Goal: Task Accomplishment & Management: Manage account settings

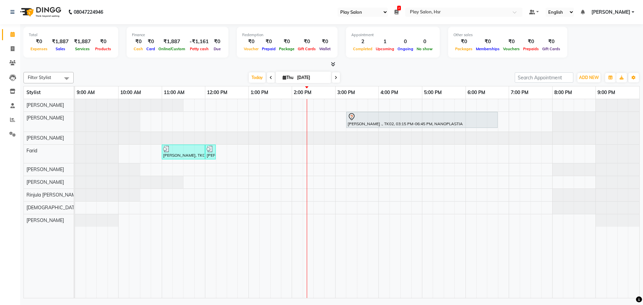
select select "92"
click at [406, 103] on div "[PERSON_NAME] ., TK02, 03:15 PM-06:45 PM, NANOPLASTIA [PERSON_NAME], TK03, 11:0…" at bounding box center [357, 198] width 564 height 199
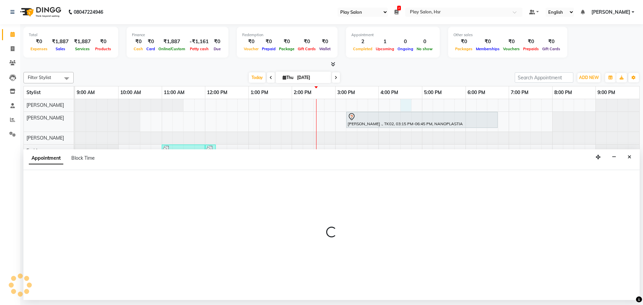
select select "81918"
select select "990"
select select "tentative"
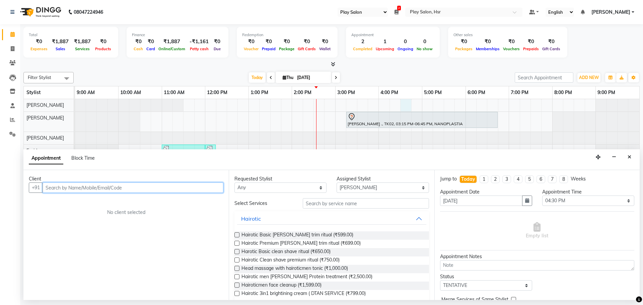
click at [99, 191] on input "text" at bounding box center [133, 188] width 181 height 10
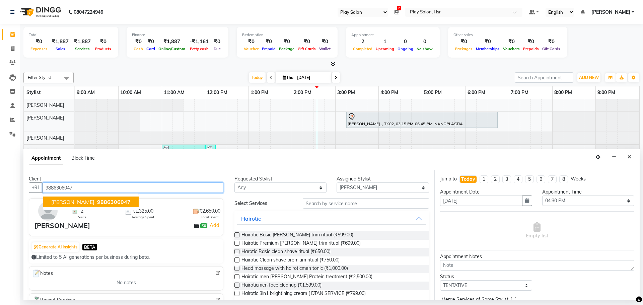
click at [97, 200] on span "9886306047" at bounding box center [113, 202] width 33 height 7
type input "9886306047"
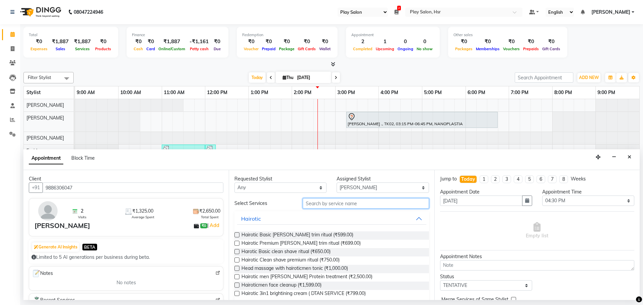
click at [341, 203] on input "text" at bounding box center [366, 203] width 126 height 10
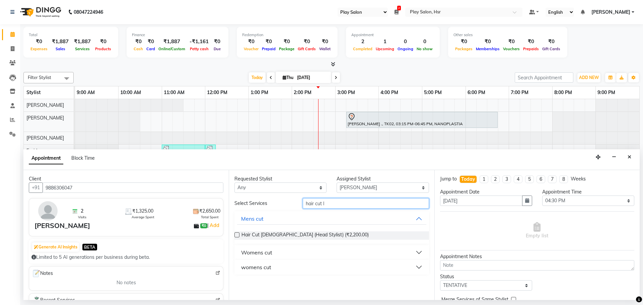
type input "hair cut l"
click at [297, 263] on button "womens cut" at bounding box center [331, 267] width 189 height 12
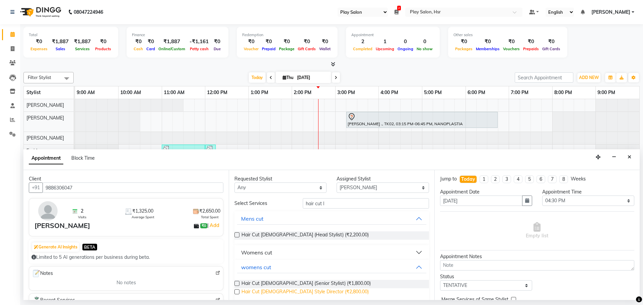
click at [302, 289] on span "Hair Cut [DEMOGRAPHIC_DATA] Style Director (₹2,800.00)" at bounding box center [304, 292] width 127 height 8
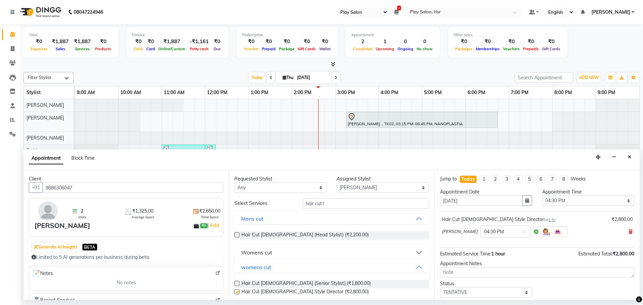
checkbox input "false"
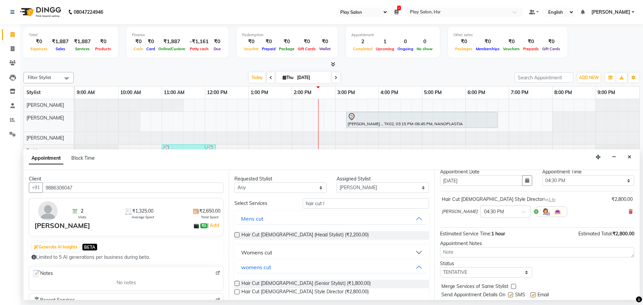
scroll to position [40, 0]
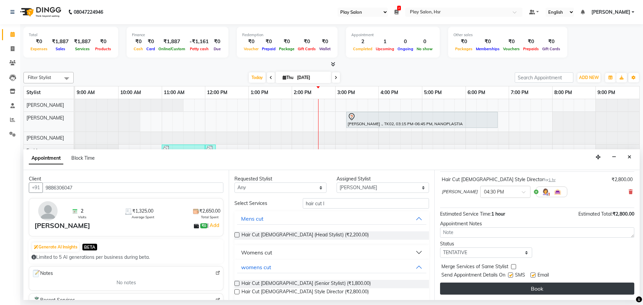
click at [543, 288] on button "Book" at bounding box center [537, 289] width 194 height 12
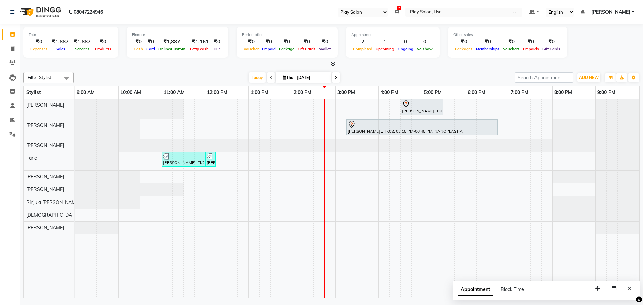
click at [337, 77] on span at bounding box center [336, 77] width 8 height 10
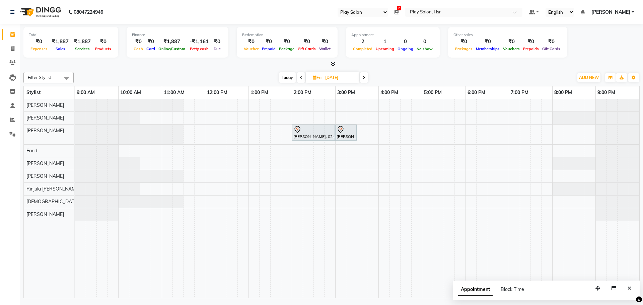
click at [365, 76] on icon at bounding box center [364, 78] width 3 height 4
type input "[DATE]"
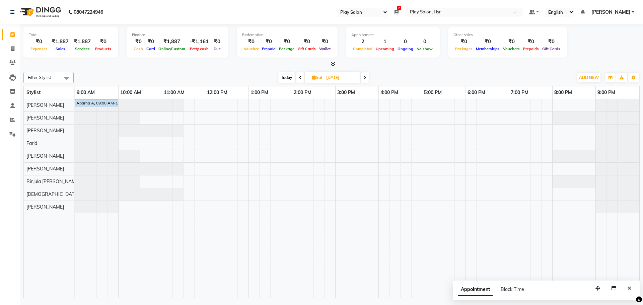
click at [210, 180] on div "Aparna A, 09:00 AM-10:00 AM, Hair Cut Men (Head Stylist)" at bounding box center [357, 198] width 564 height 199
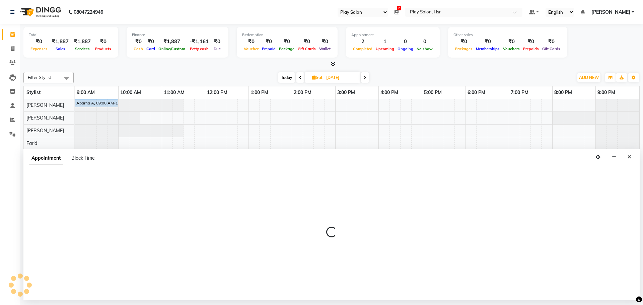
select select "81914"
select select "720"
select select "tentative"
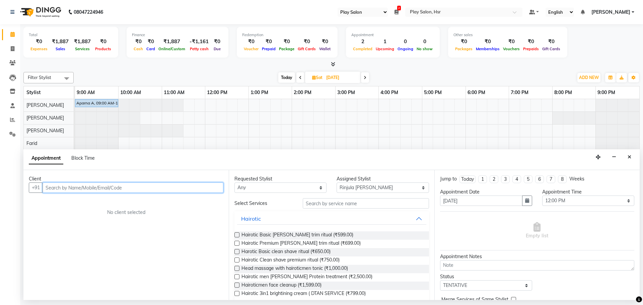
click at [157, 186] on input "text" at bounding box center [133, 188] width 181 height 10
type input "8292109997"
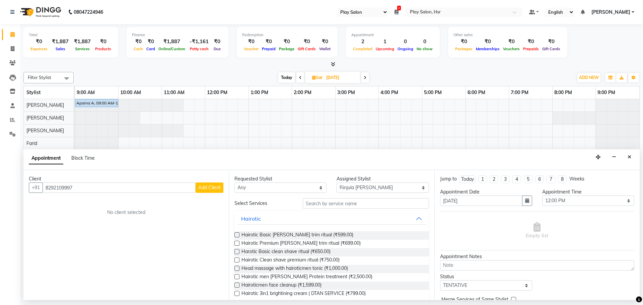
click at [209, 186] on span "Add Client" at bounding box center [209, 188] width 22 height 6
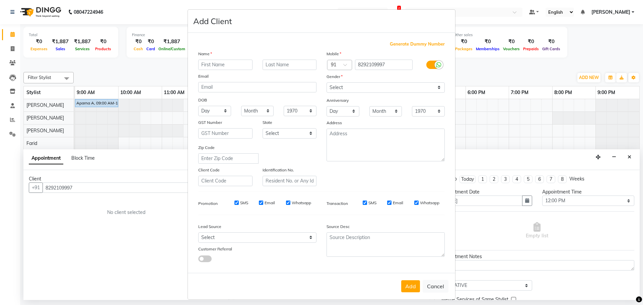
click at [209, 66] on input "text" at bounding box center [225, 65] width 54 height 10
type input "[PERSON_NAME]"
click at [300, 64] on input "text" at bounding box center [290, 65] width 54 height 10
type input "."
click at [438, 86] on select "Select [DEMOGRAPHIC_DATA] [DEMOGRAPHIC_DATA] Other Prefer Not To Say" at bounding box center [386, 87] width 118 height 10
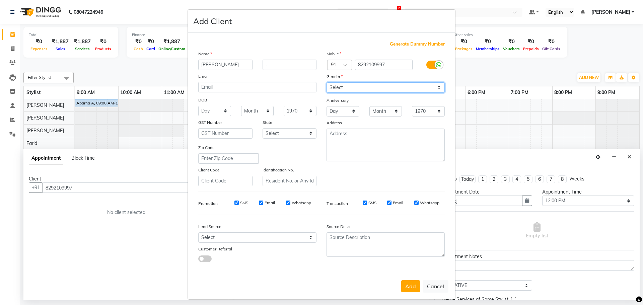
select select "[DEMOGRAPHIC_DATA]"
click at [327, 82] on select "Select [DEMOGRAPHIC_DATA] [DEMOGRAPHIC_DATA] Other Prefer Not To Say" at bounding box center [386, 87] width 118 height 10
click at [408, 282] on button "Add" at bounding box center [410, 286] width 19 height 12
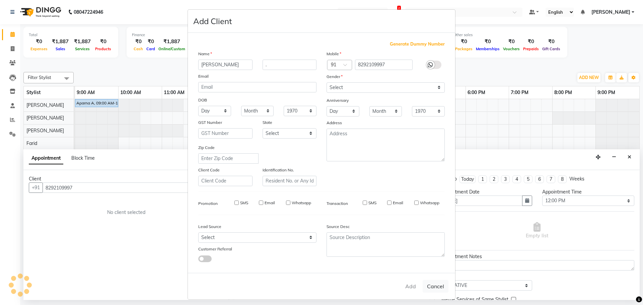
select select
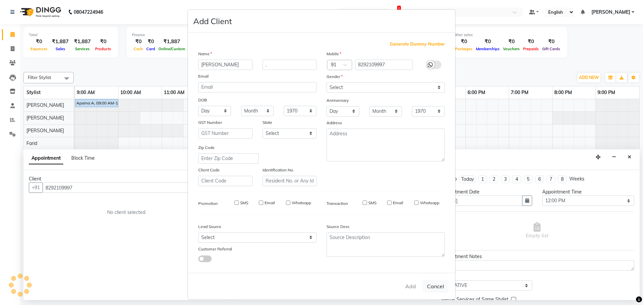
select select
checkbox input "false"
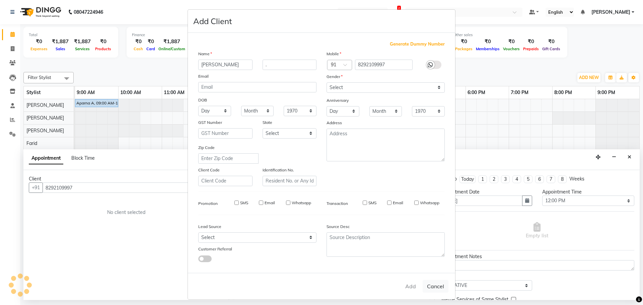
checkbox input "false"
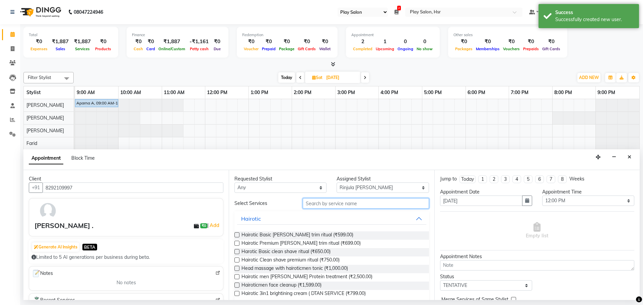
click at [325, 204] on input "text" at bounding box center [366, 203] width 126 height 10
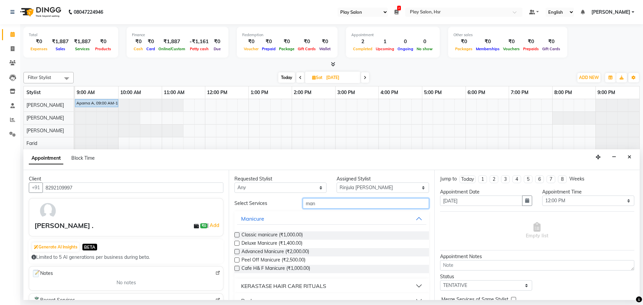
type input "man"
click at [237, 241] on label at bounding box center [236, 243] width 5 height 5
click at [237, 242] on input "checkbox" at bounding box center [236, 244] width 4 height 4
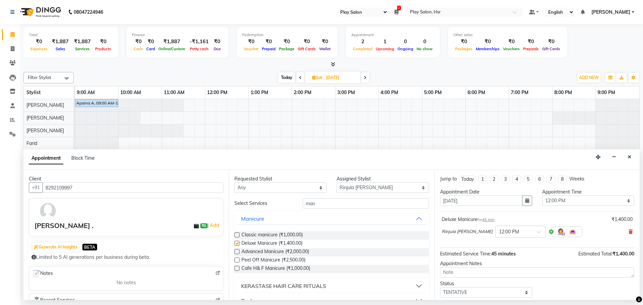
checkbox input "false"
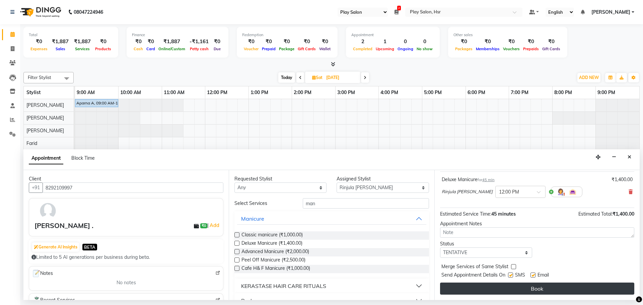
click at [596, 284] on button "Book" at bounding box center [537, 289] width 194 height 12
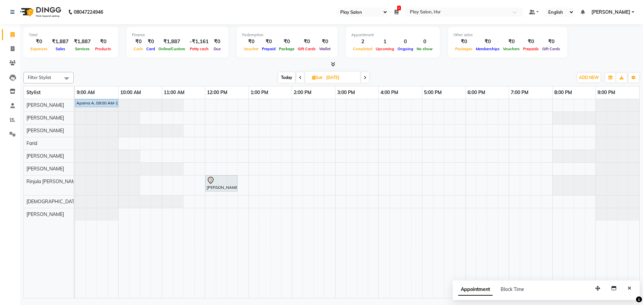
click at [299, 74] on span at bounding box center [300, 77] width 8 height 10
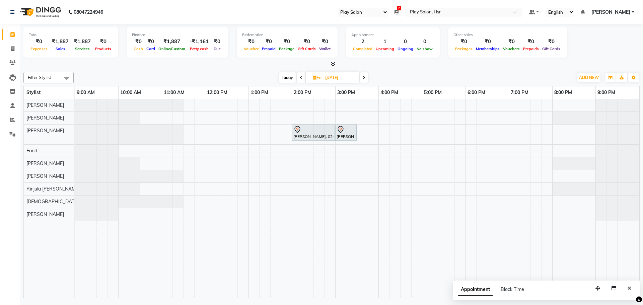
click at [299, 74] on span at bounding box center [301, 77] width 8 height 10
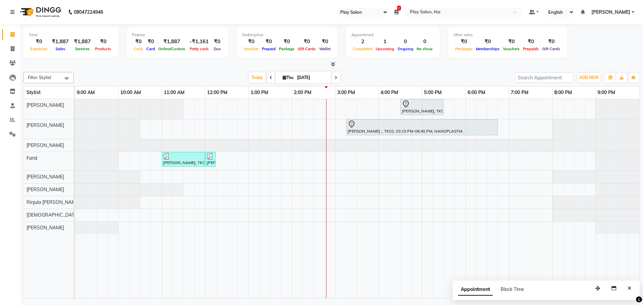
click at [333, 79] on span at bounding box center [336, 77] width 8 height 10
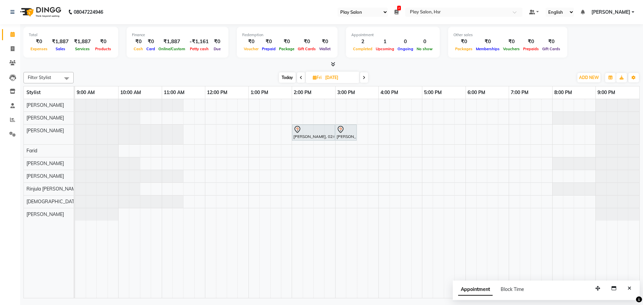
click at [300, 73] on span at bounding box center [301, 77] width 8 height 10
type input "[DATE]"
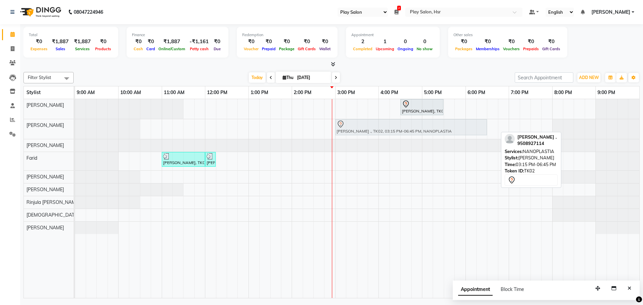
drag, startPoint x: 405, startPoint y: 125, endPoint x: 396, endPoint y: 125, distance: 8.7
click at [75, 125] on div "[PERSON_NAME] ., TK02, 03:15 PM-06:45 PM, NANOPLASTIA [PERSON_NAME] ., TK02, 03…" at bounding box center [75, 129] width 0 height 20
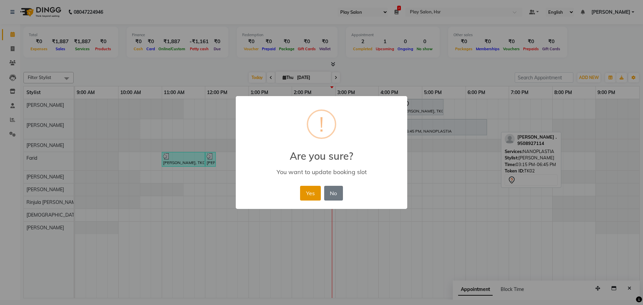
click at [317, 193] on button "Yes" at bounding box center [310, 193] width 20 height 15
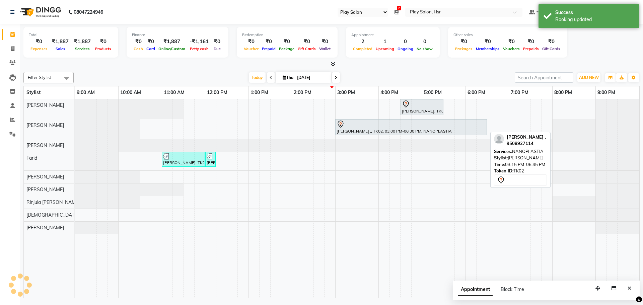
click at [367, 119] on link "[PERSON_NAME] ., TK02, 03:00 PM-06:30 PM, NANOPLASTIA" at bounding box center [411, 127] width 152 height 16
click at [370, 123] on div at bounding box center [411, 124] width 149 height 8
select select "7"
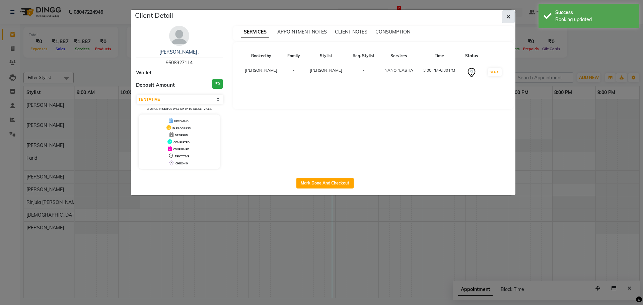
click at [512, 16] on button "button" at bounding box center [508, 16] width 13 height 13
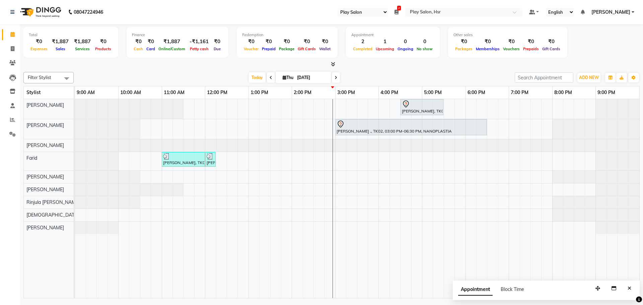
click at [287, 75] on span "Thu" at bounding box center [288, 77] width 14 height 5
select select "9"
select select "2025"
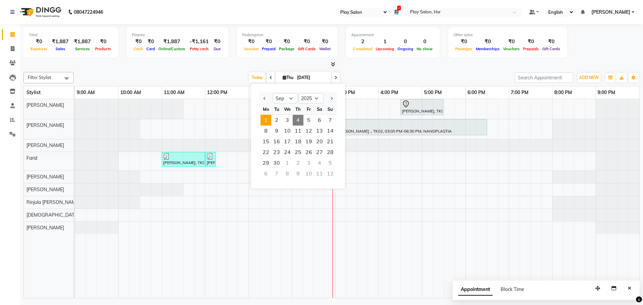
click at [267, 121] on span "1" at bounding box center [266, 120] width 11 height 11
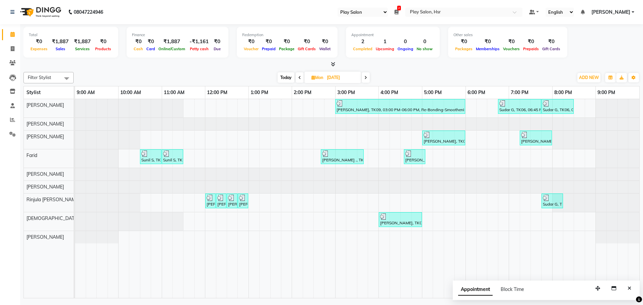
click at [285, 79] on span "Today" at bounding box center [286, 77] width 17 height 10
type input "[DATE]"
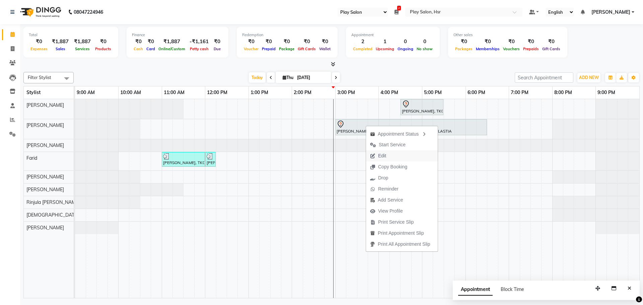
click at [396, 157] on button "Edit" at bounding box center [402, 155] width 72 height 11
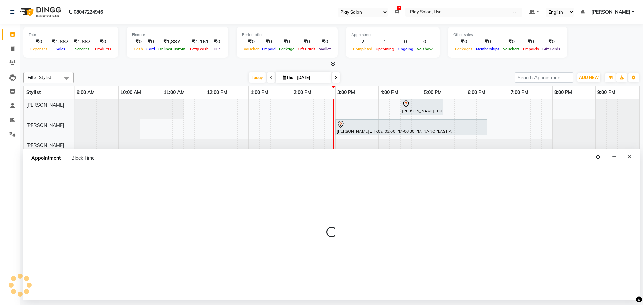
select select "tentative"
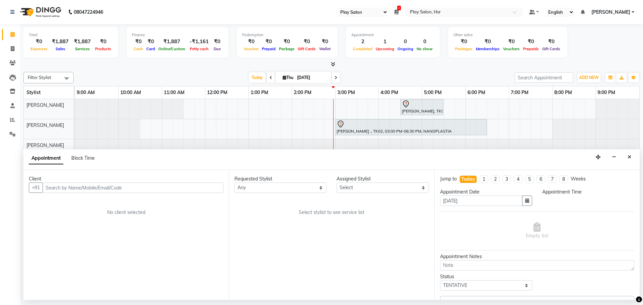
select select "900"
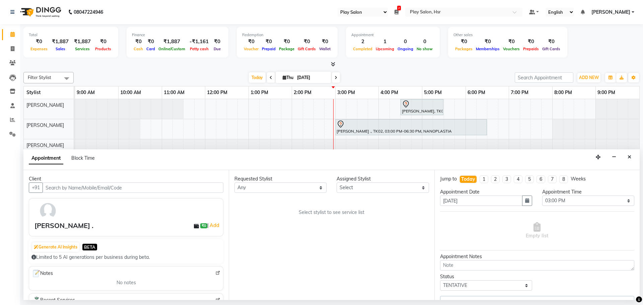
select select "81913"
select select "4228"
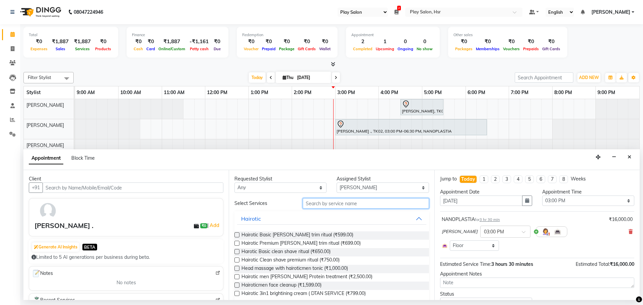
click at [350, 203] on input "text" at bounding box center [366, 203] width 126 height 10
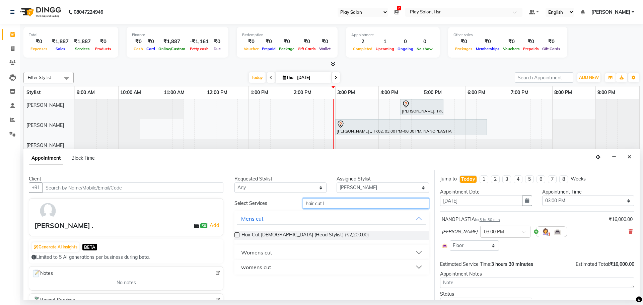
type input "hair cut l"
click at [277, 267] on button "womens cut" at bounding box center [331, 267] width 189 height 12
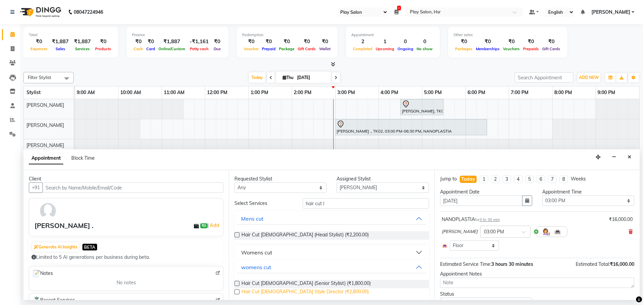
click at [299, 291] on span "Hair Cut [DEMOGRAPHIC_DATA] Style Director (₹2,800.00)" at bounding box center [304, 292] width 127 height 8
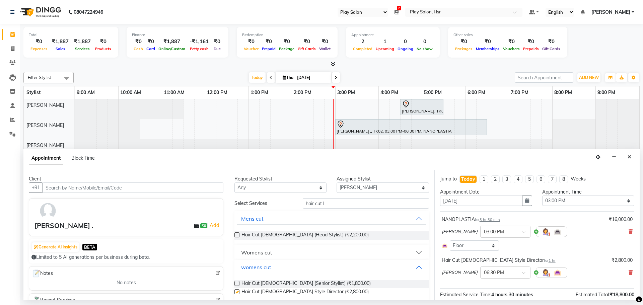
checkbox input "false"
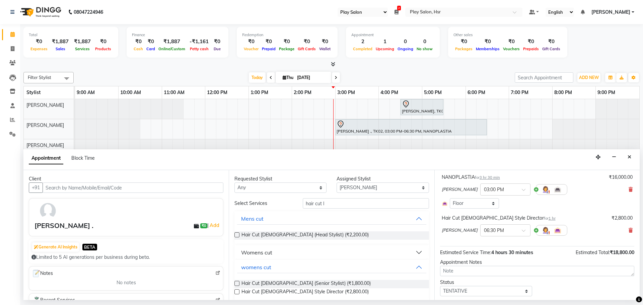
scroll to position [61, 0]
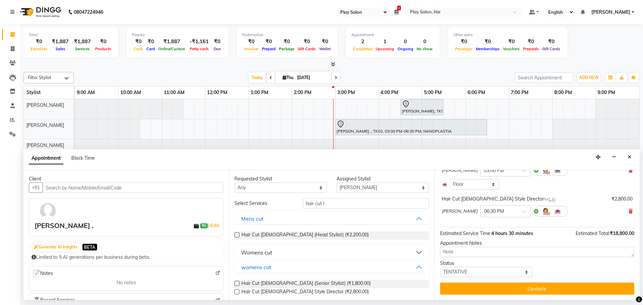
click at [531, 288] on button "Update" at bounding box center [537, 289] width 194 height 12
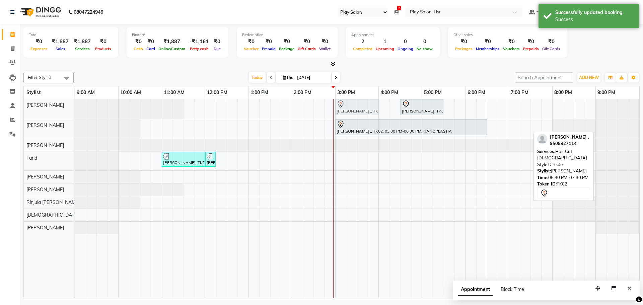
drag, startPoint x: 506, startPoint y: 129, endPoint x: 353, endPoint y: 111, distance: 154.1
click at [353, 111] on tbody "Shilpa S, TK04, 04:30 PM-05:30 PM, Hair Cut [DEMOGRAPHIC_DATA] Style Director […" at bounding box center [357, 166] width 564 height 135
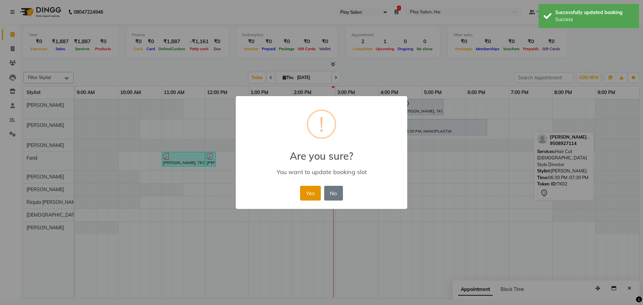
click at [315, 193] on button "Yes" at bounding box center [310, 193] width 20 height 15
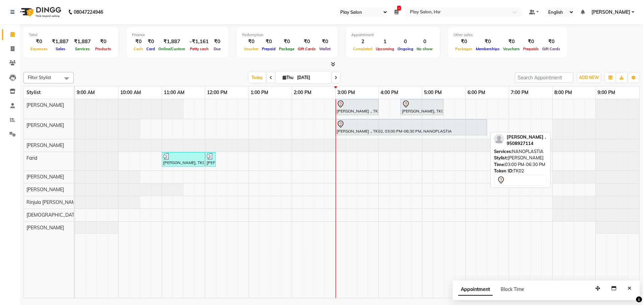
click at [364, 123] on div at bounding box center [411, 124] width 149 height 8
click at [372, 124] on div at bounding box center [411, 124] width 149 height 8
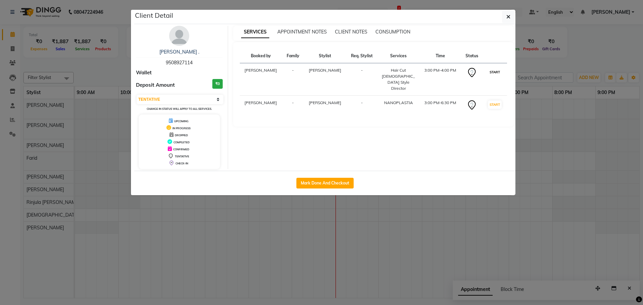
click at [490, 71] on button "START" at bounding box center [495, 72] width 14 height 8
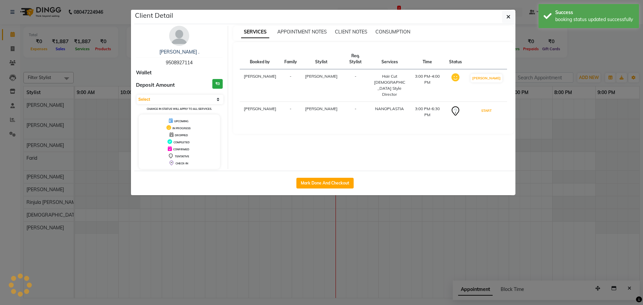
click at [491, 106] on button "START" at bounding box center [487, 110] width 14 height 8
select select "1"
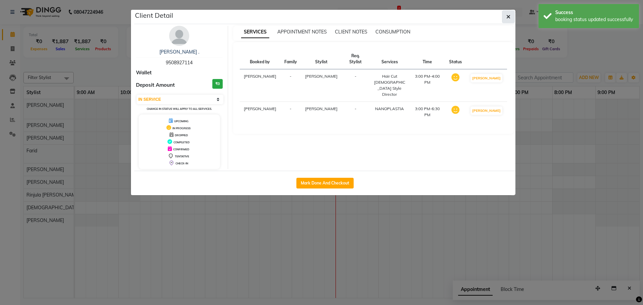
click at [504, 19] on button "button" at bounding box center [508, 16] width 13 height 13
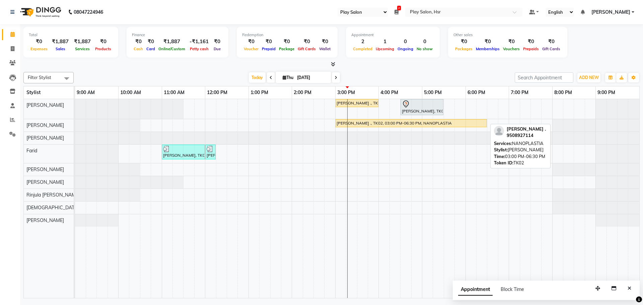
click at [375, 123] on div "[PERSON_NAME] ., TK02, 03:00 PM-06:30 PM, NANOPLASTIA" at bounding box center [411, 123] width 150 height 6
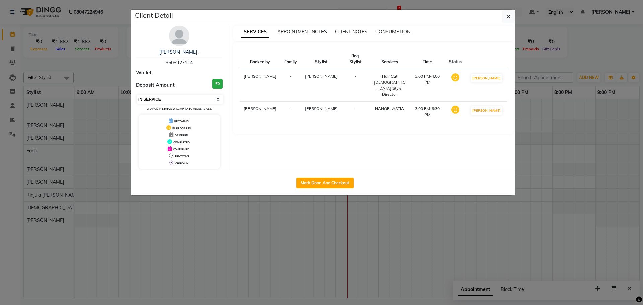
click at [189, 101] on select "Select IN SERVICE CONFIRMED TENTATIVE CHECK IN MARK DONE DROPPED UPCOMING" at bounding box center [180, 99] width 87 height 9
select select "5"
click at [137, 95] on select "Select IN SERVICE CONFIRMED TENTATIVE CHECK IN MARK DONE DROPPED UPCOMING" at bounding box center [180, 99] width 87 height 9
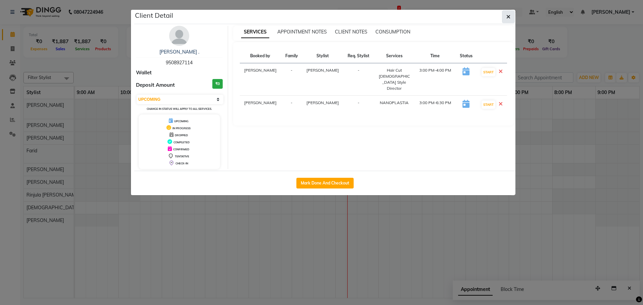
click at [508, 15] on icon "button" at bounding box center [508, 16] width 4 height 5
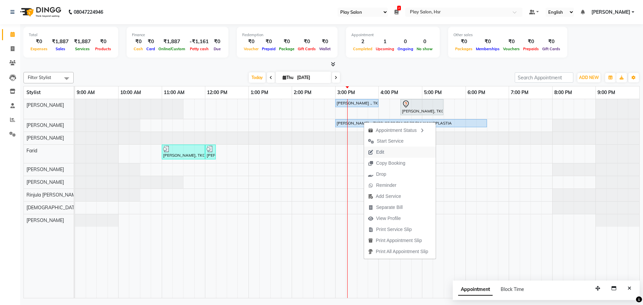
click at [382, 151] on span "Edit" at bounding box center [380, 152] width 8 height 7
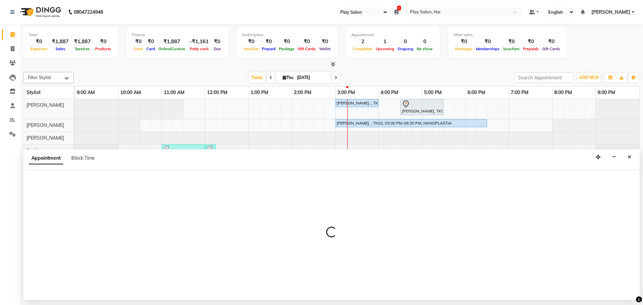
select select "tentative"
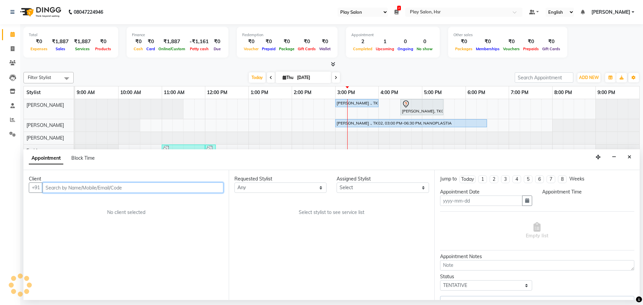
type input "[DATE]"
select select "upcoming"
select select "81913"
select select "900"
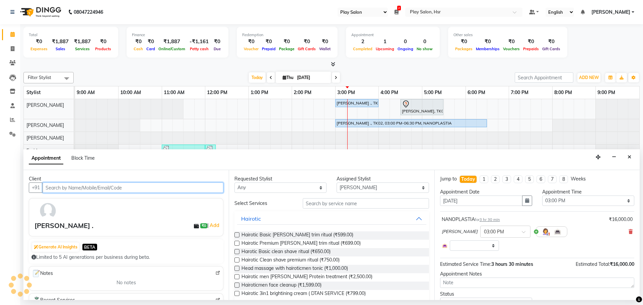
select select "4228"
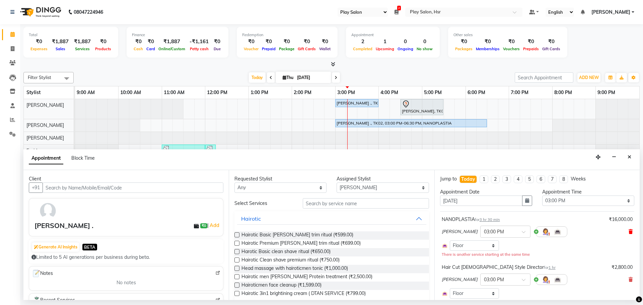
click at [629, 233] on icon at bounding box center [631, 231] width 4 height 5
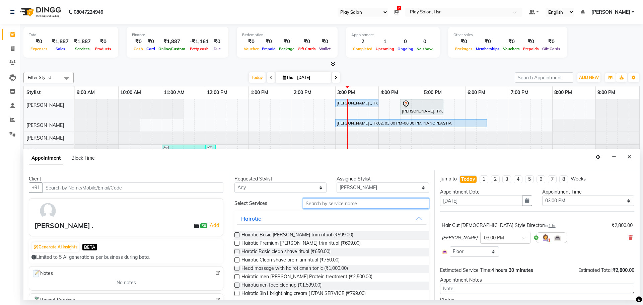
click at [334, 204] on input "text" at bounding box center [366, 203] width 126 height 10
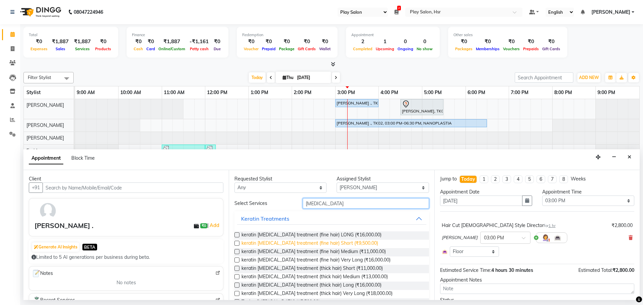
scroll to position [17, 0]
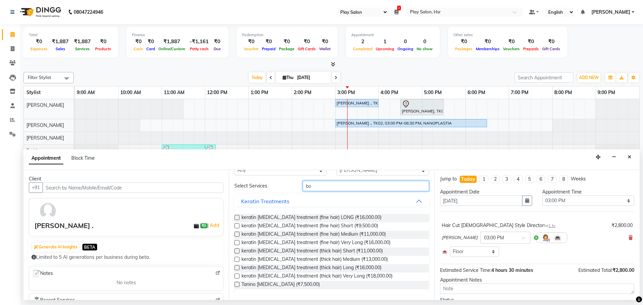
type input "b"
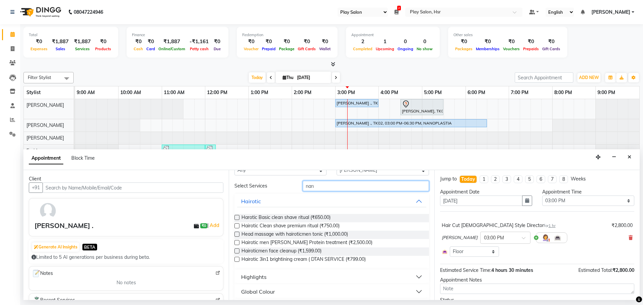
scroll to position [0, 0]
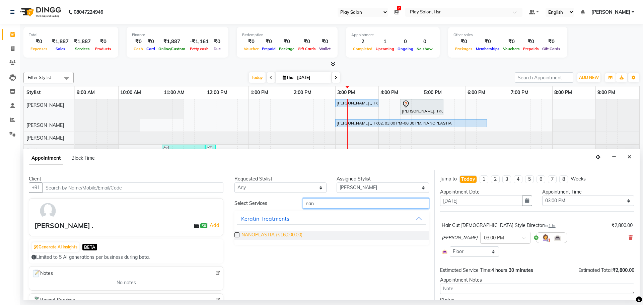
type input "nan"
click at [270, 235] on span "NANOPLASTIA (₹16,000.00)" at bounding box center [271, 235] width 61 height 8
checkbox input "false"
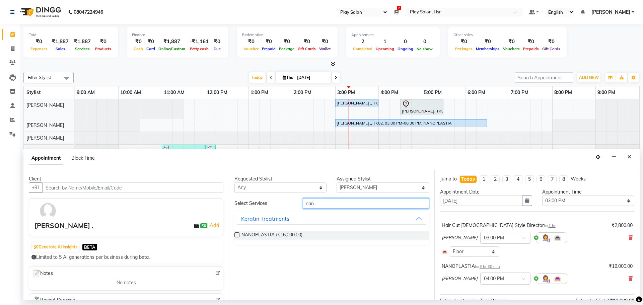
click at [325, 205] on input "nan" at bounding box center [366, 203] width 126 height 10
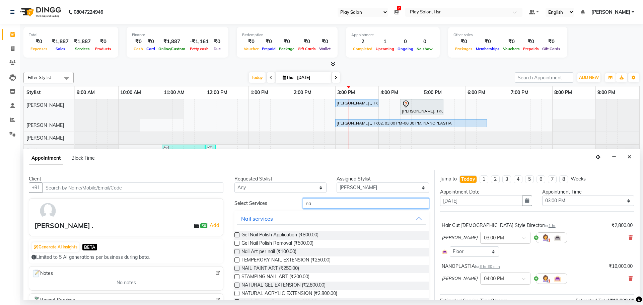
type input "n"
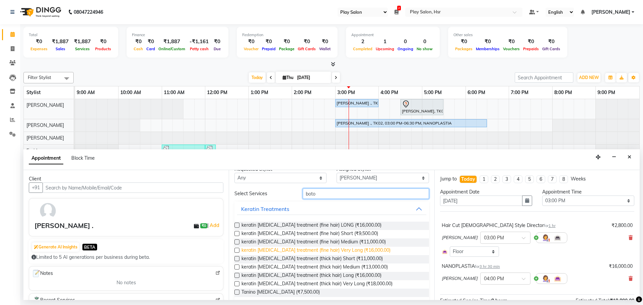
scroll to position [17, 0]
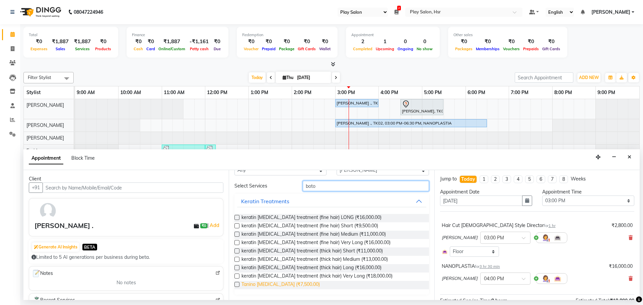
type input "boto"
click at [279, 284] on span "Tanino [MEDICAL_DATA] (₹7,500.00)" at bounding box center [280, 285] width 78 height 8
checkbox input "false"
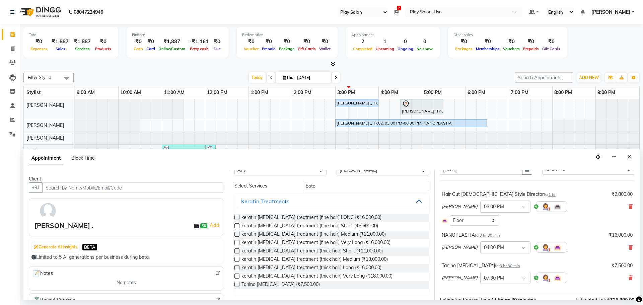
scroll to position [67, 0]
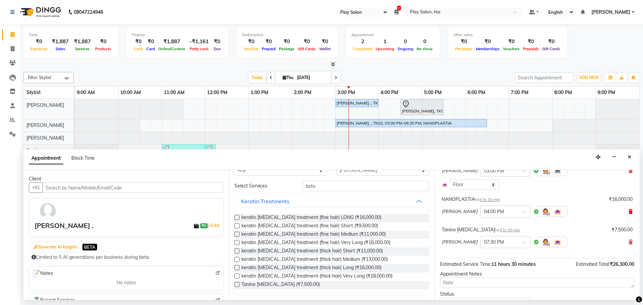
click at [629, 211] on icon at bounding box center [631, 211] width 4 height 5
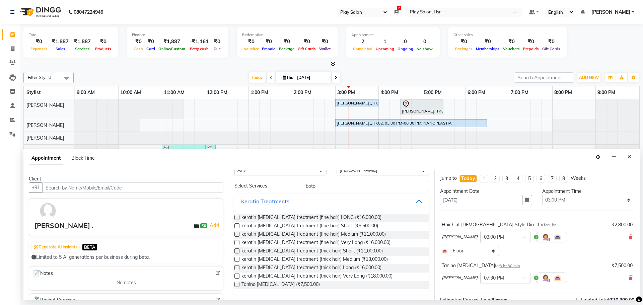
scroll to position [0, 0]
drag, startPoint x: 318, startPoint y: 184, endPoint x: 296, endPoint y: 188, distance: 22.5
click at [298, 188] on div "boto" at bounding box center [366, 186] width 136 height 10
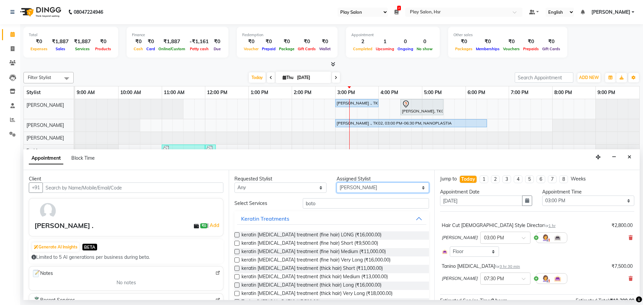
click at [377, 188] on select "Select [PERSON_NAME] [PERSON_NAME] [PERSON_NAME] [PERSON_NAME] [PERSON_NAME] [P…" at bounding box center [383, 188] width 92 height 10
select select "81918"
click at [337, 183] on select "Select [PERSON_NAME] [PERSON_NAME] [PERSON_NAME] [PERSON_NAME] [PERSON_NAME] [P…" at bounding box center [383, 188] width 92 height 10
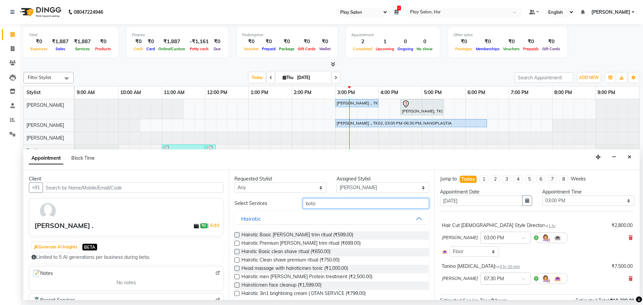
click at [359, 201] on input "boto" at bounding box center [366, 203] width 126 height 10
type input "b"
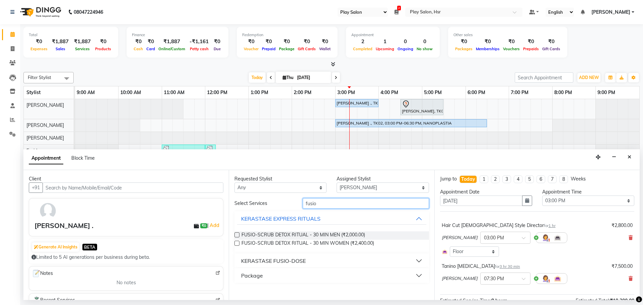
type input "fusio"
click at [279, 262] on div "KERASTASE FUSIO-DOSE" at bounding box center [273, 261] width 65 height 8
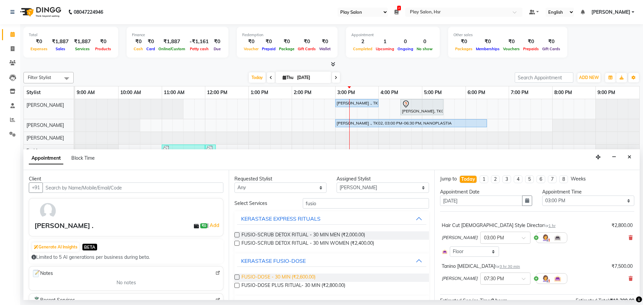
click at [286, 276] on span "FUSIO-DOSE - 30 MIN (₹2,600.00)" at bounding box center [278, 278] width 74 height 8
checkbox input "false"
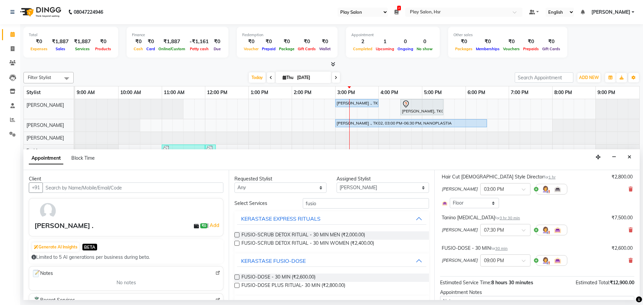
scroll to position [98, 0]
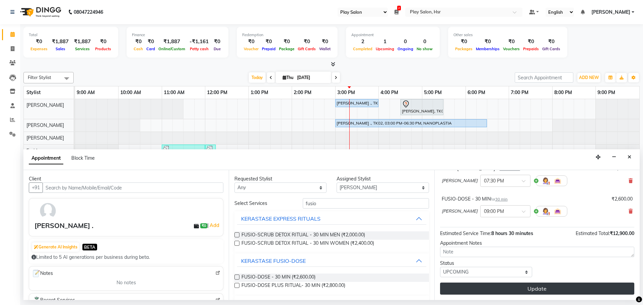
click at [531, 287] on button "Update" at bounding box center [537, 289] width 194 height 12
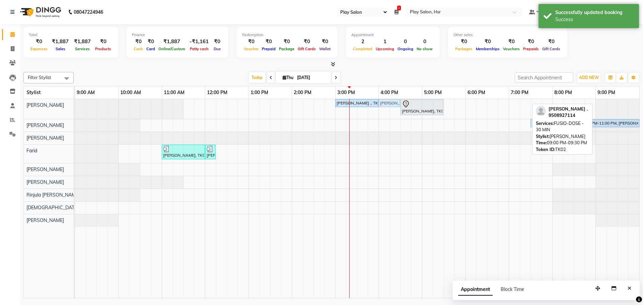
drag, startPoint x: 609, startPoint y: 103, endPoint x: 392, endPoint y: 104, distance: 216.0
click at [75, 104] on div "[PERSON_NAME] ., TK02, 03:00 PM-04:00 PM, Hair Cut [DEMOGRAPHIC_DATA] Style Dir…" at bounding box center [75, 109] width 0 height 20
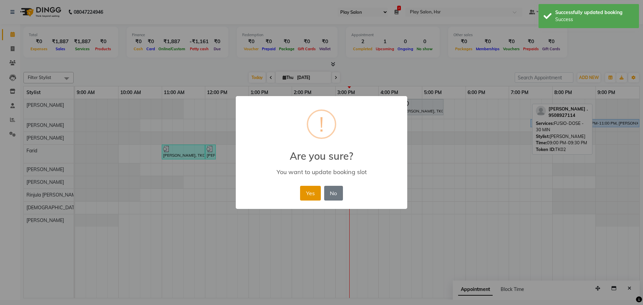
click at [311, 195] on button "Yes" at bounding box center [310, 193] width 20 height 15
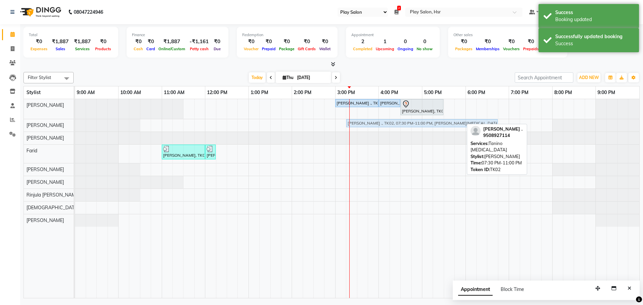
drag, startPoint x: 601, startPoint y: 124, endPoint x: 417, endPoint y: 127, distance: 184.6
click at [75, 127] on div "[PERSON_NAME] ., TK02, 07:30 PM-11:00 PM, Tanino [MEDICAL_DATA] [PERSON_NAME] .…" at bounding box center [75, 125] width 0 height 12
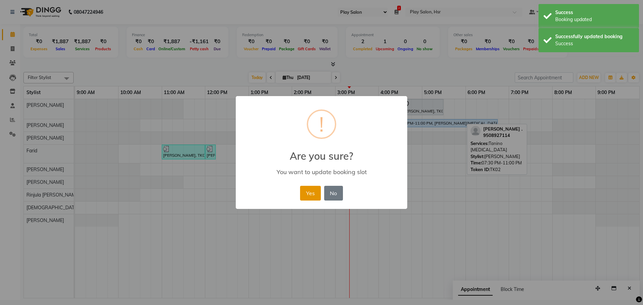
click at [310, 193] on button "Yes" at bounding box center [310, 193] width 20 height 15
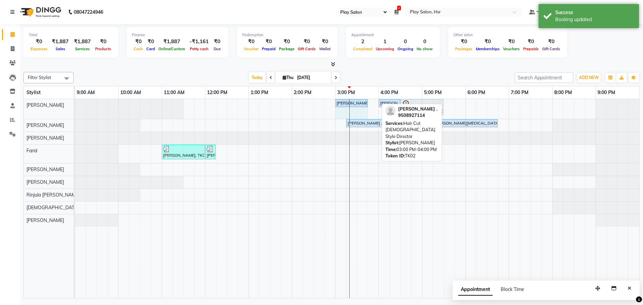
drag, startPoint x: 378, startPoint y: 103, endPoint x: 365, endPoint y: 102, distance: 12.7
click at [75, 102] on div "[PERSON_NAME] ., TK02, 03:00 PM-04:00 PM, Hair Cut [DEMOGRAPHIC_DATA] Style Dir…" at bounding box center [75, 109] width 0 height 20
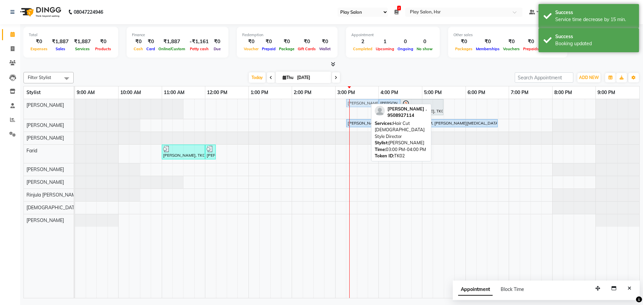
drag, startPoint x: 354, startPoint y: 101, endPoint x: 363, endPoint y: 101, distance: 9.4
click at [75, 101] on div "[PERSON_NAME] ., TK02, 03:00 PM-03:45 PM, Hair Cut [DEMOGRAPHIC_DATA] Style Dir…" at bounding box center [75, 109] width 0 height 20
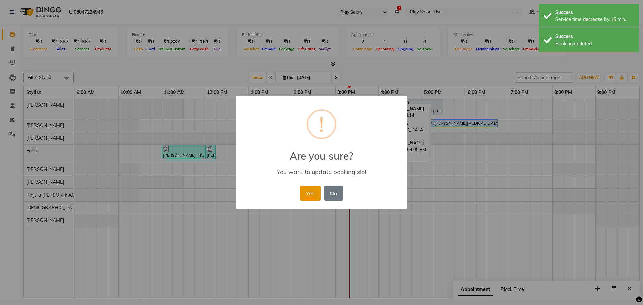
click at [311, 191] on button "Yes" at bounding box center [310, 193] width 20 height 15
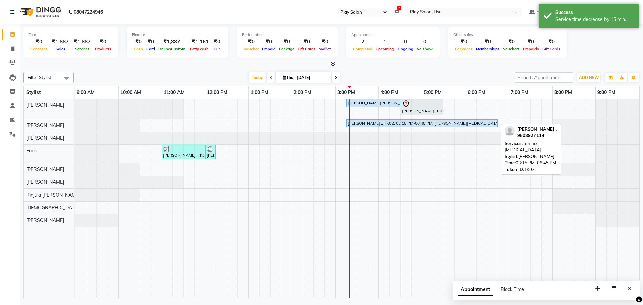
click at [367, 124] on div "[PERSON_NAME] ., TK02, 03:15 PM-06:45 PM, [PERSON_NAME][MEDICAL_DATA]" at bounding box center [422, 123] width 150 height 6
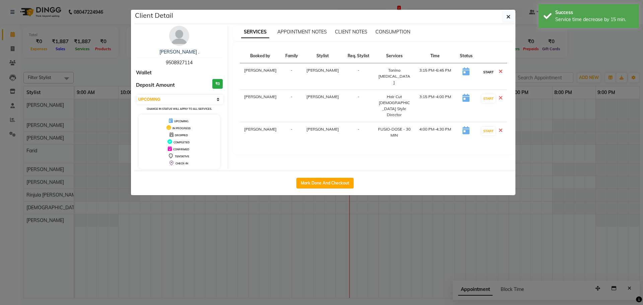
click at [487, 70] on button "START" at bounding box center [489, 72] width 14 height 8
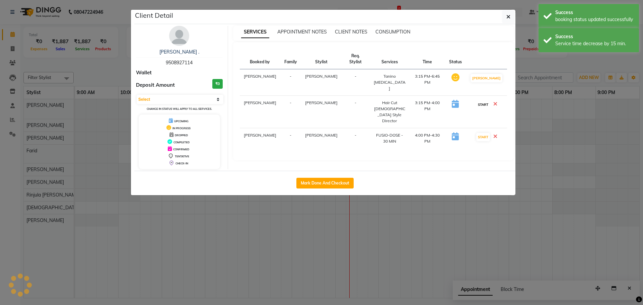
click at [485, 100] on button "START" at bounding box center [483, 104] width 14 height 8
click at [486, 133] on button "START" at bounding box center [483, 137] width 14 height 8
select select "1"
click at [507, 18] on icon "button" at bounding box center [508, 16] width 4 height 5
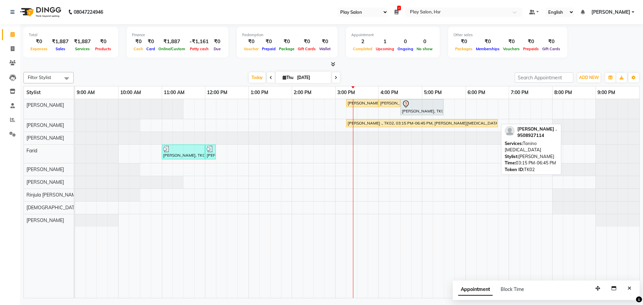
click at [366, 125] on div "[PERSON_NAME] ., TK02, 03:15 PM-06:45 PM, [PERSON_NAME][MEDICAL_DATA]" at bounding box center [422, 123] width 150 height 6
select select "1"
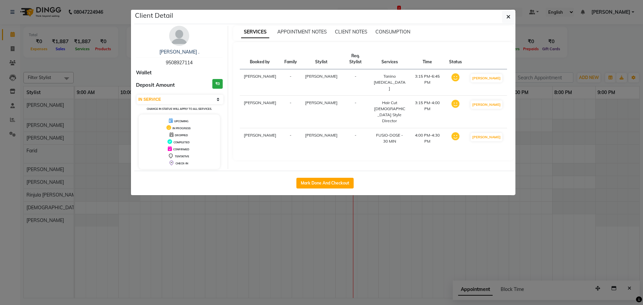
drag, startPoint x: 165, startPoint y: 63, endPoint x: 193, endPoint y: 62, distance: 27.5
click at [193, 62] on span "9508927114" at bounding box center [179, 63] width 27 height 6
copy span "9508927114"
click at [506, 18] on button "button" at bounding box center [508, 16] width 13 height 13
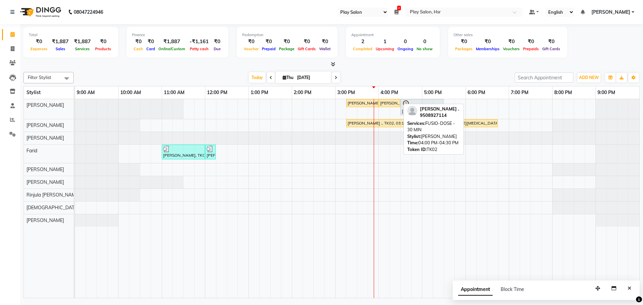
click at [388, 104] on div "[PERSON_NAME] ., TK02, 04:00 PM-04:30 PM, FUSIO-DOSE - 30 MIN" at bounding box center [389, 103] width 20 height 6
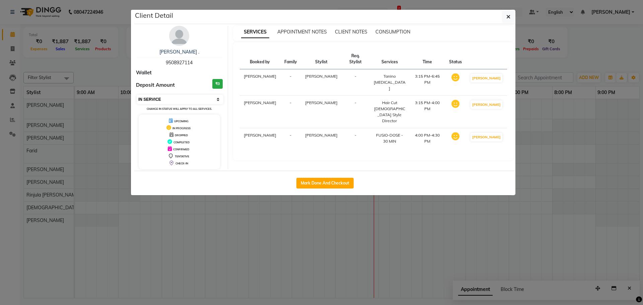
click at [179, 101] on select "Select IN SERVICE CONFIRMED TENTATIVE CHECK IN MARK DONE DROPPED UPCOMING" at bounding box center [180, 99] width 87 height 9
click at [137, 95] on select "Select IN SERVICE CONFIRMED TENTATIVE CHECK IN MARK DONE DROPPED UPCOMING" at bounding box center [180, 99] width 87 height 9
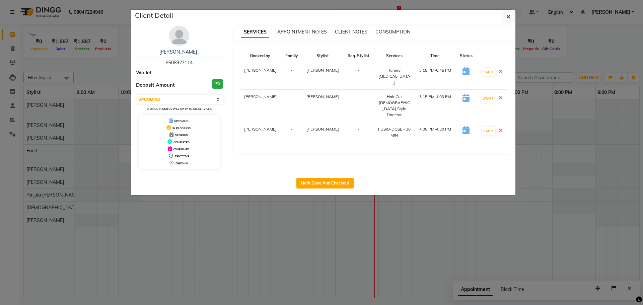
drag, startPoint x: 412, startPoint y: 20, endPoint x: 399, endPoint y: 48, distance: 30.7
click at [399, 48] on div "Booked by Family Stylist Req. Stylist Services Time Status [PERSON_NAME] - [PER…" at bounding box center [373, 98] width 281 height 112
click at [499, 128] on icon at bounding box center [501, 130] width 4 height 5
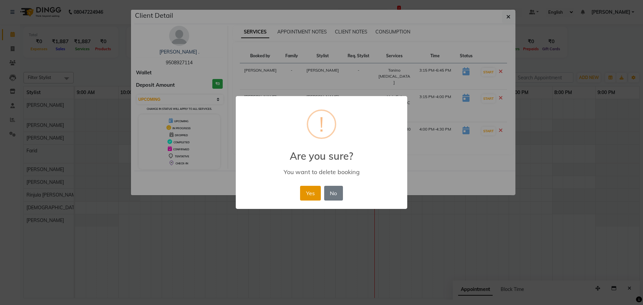
click at [307, 194] on button "Yes" at bounding box center [310, 193] width 20 height 15
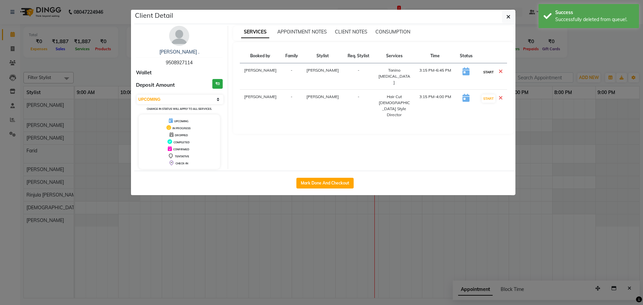
click at [486, 70] on button "START" at bounding box center [489, 72] width 14 height 8
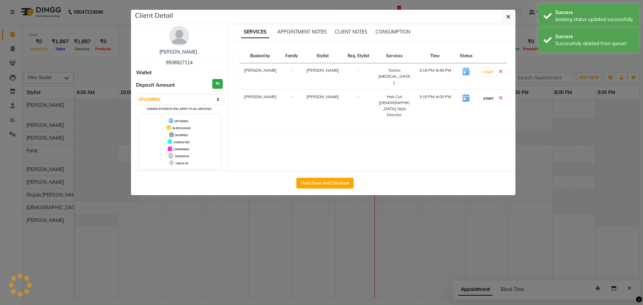
click at [486, 94] on button "START" at bounding box center [489, 98] width 14 height 8
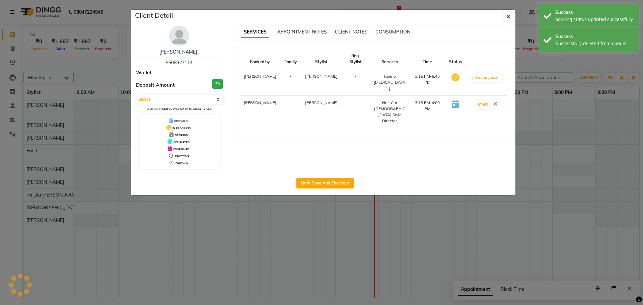
select select "1"
click at [508, 18] on icon "button" at bounding box center [508, 16] width 4 height 5
